Goal: Find specific page/section: Find specific page/section

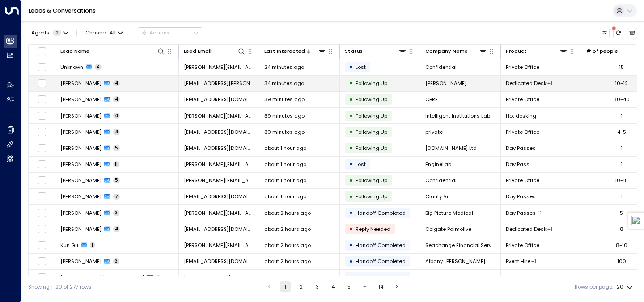
click at [153, 86] on td "Robyn Osborne 4" at bounding box center [116, 84] width 123 height 16
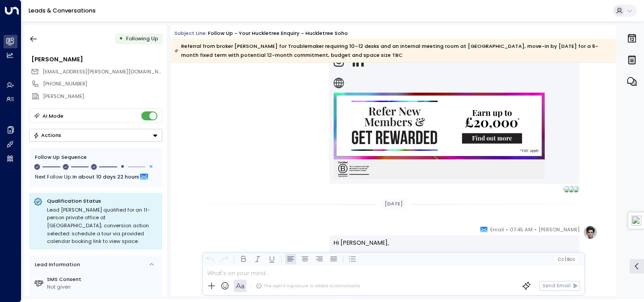
scroll to position [1493, 0]
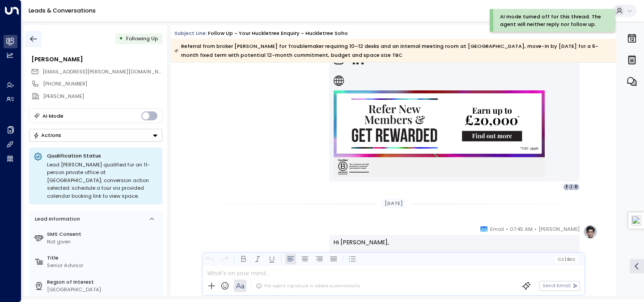
click at [34, 35] on icon "button" at bounding box center [33, 38] width 9 height 9
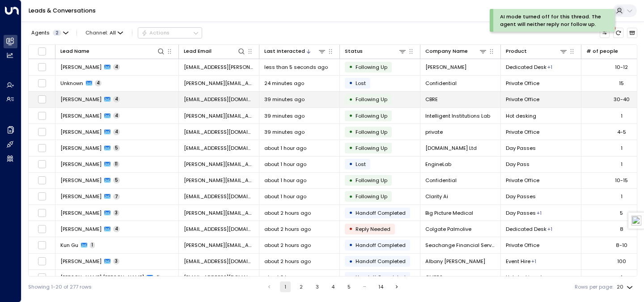
click at [280, 100] on span "39 minutes ago" at bounding box center [284, 99] width 40 height 7
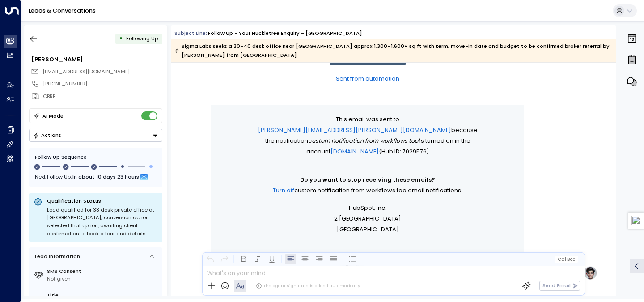
scroll to position [188, 0]
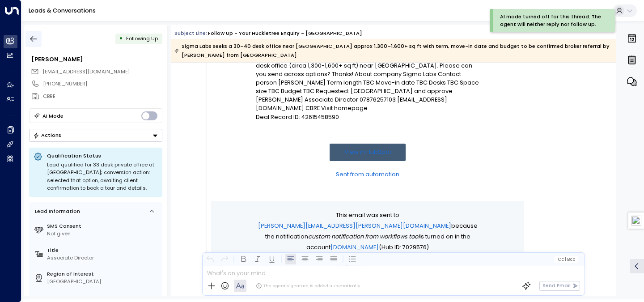
click at [38, 40] on button "button" at bounding box center [33, 39] width 16 height 16
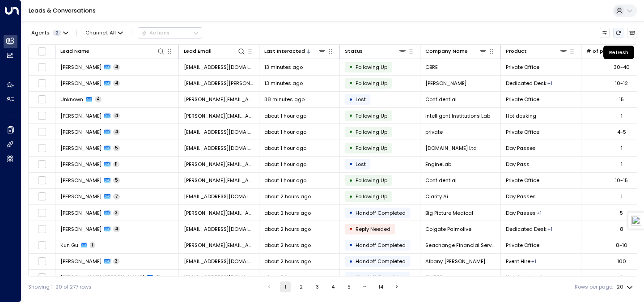
click at [617, 35] on icon "Refresh" at bounding box center [618, 33] width 6 height 6
click at [240, 51] on icon at bounding box center [241, 51] width 7 height 7
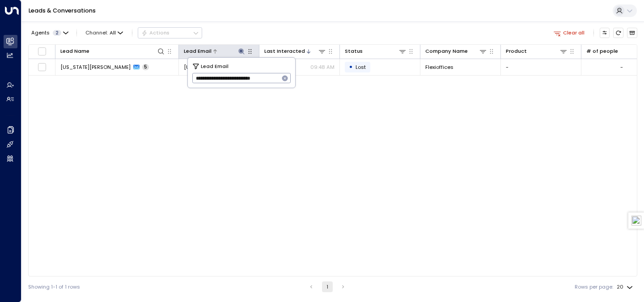
type input "**********"
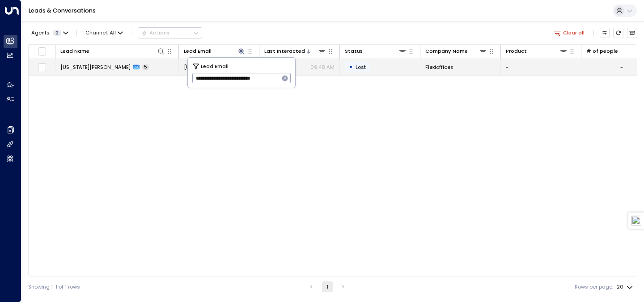
click at [148, 67] on td "Georgia Brown 5" at bounding box center [116, 67] width 123 height 16
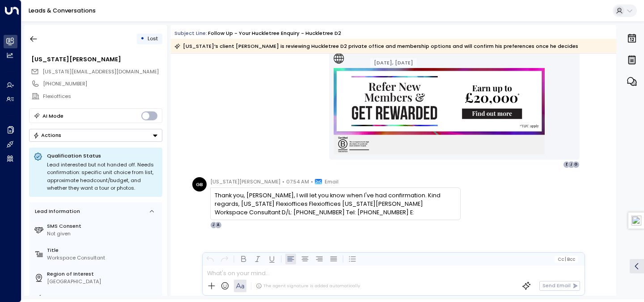
scroll to position [1069, 0]
